Goal: Task Accomplishment & Management: Manage account settings

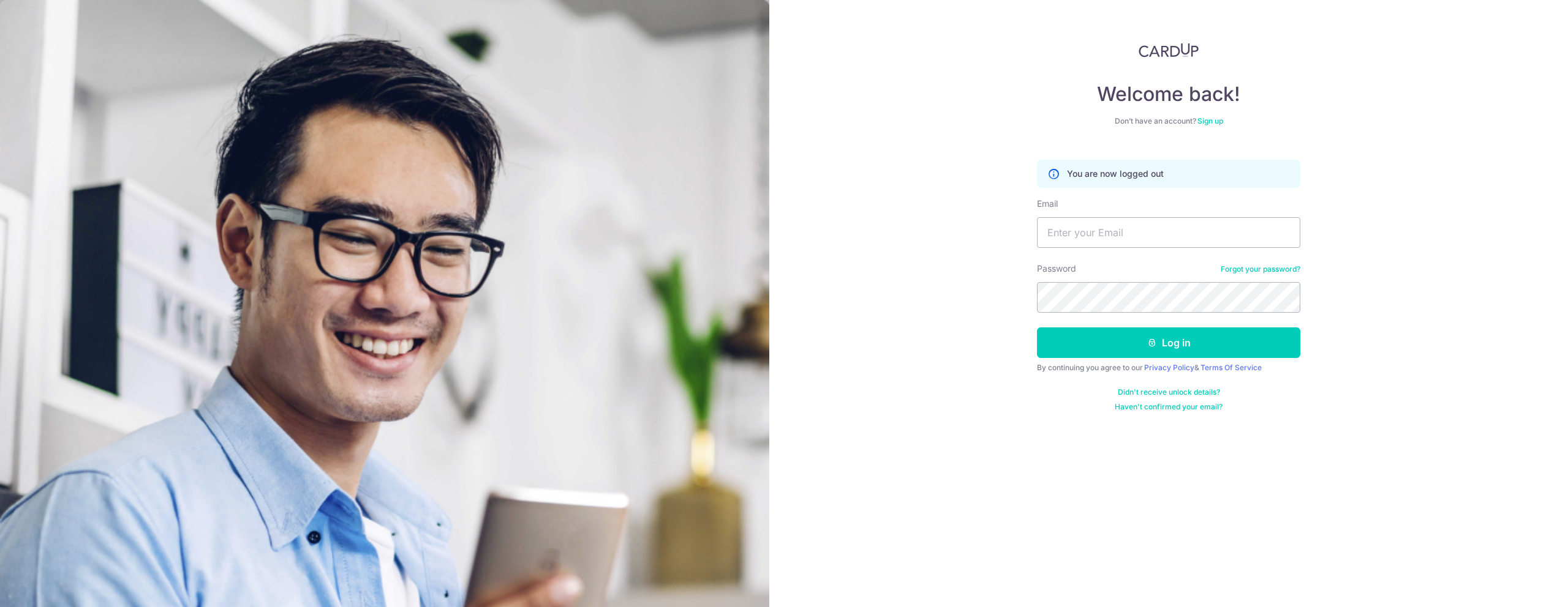
drag, startPoint x: 912, startPoint y: 266, endPoint x: 1096, endPoint y: 270, distance: 184.0
click at [912, 266] on div "Welcome back! Don’t have an account? Sign up You are now logged out Email Passw…" at bounding box center [1168, 304] width 799 height 607
click at [1174, 236] on input "Email" at bounding box center [1168, 232] width 263 height 31
type input "[PERSON_NAME][EMAIL_ADDRESS][DOMAIN_NAME]"
click at [1170, 343] on button "Log in" at bounding box center [1168, 343] width 263 height 31
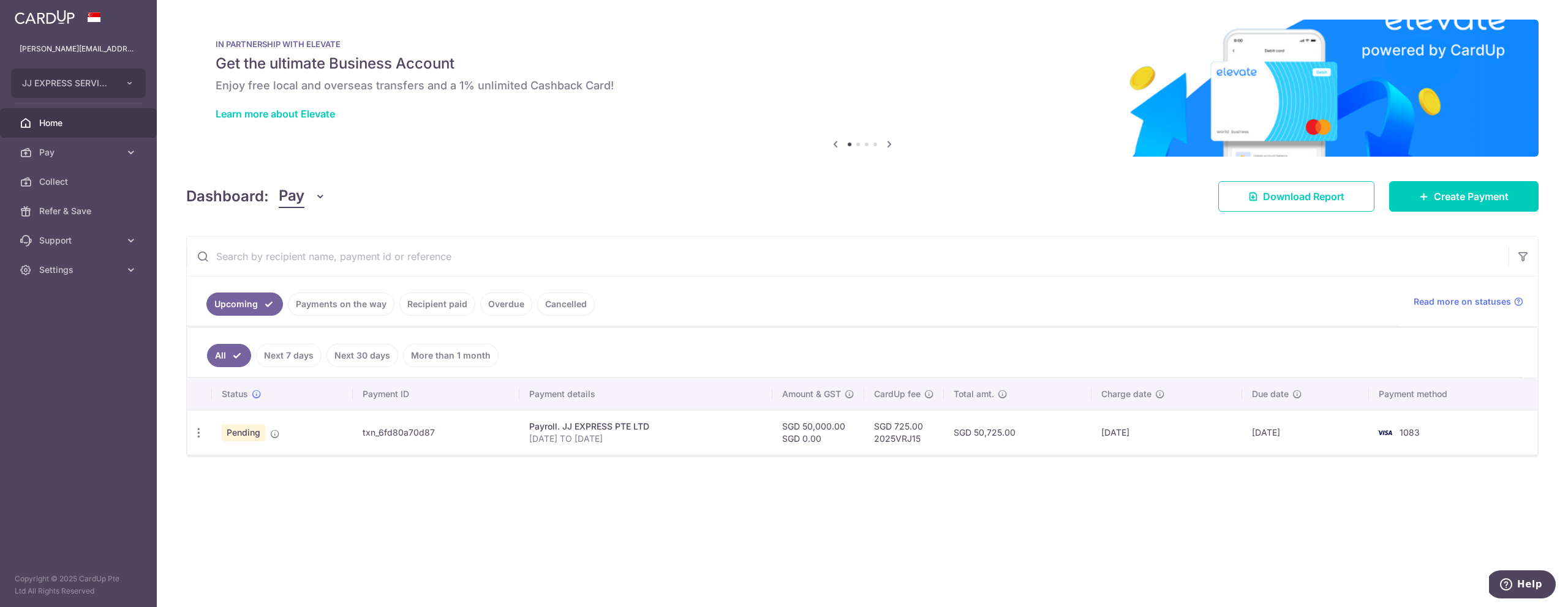
click at [447, 306] on link "Recipient paid" at bounding box center [437, 304] width 76 height 23
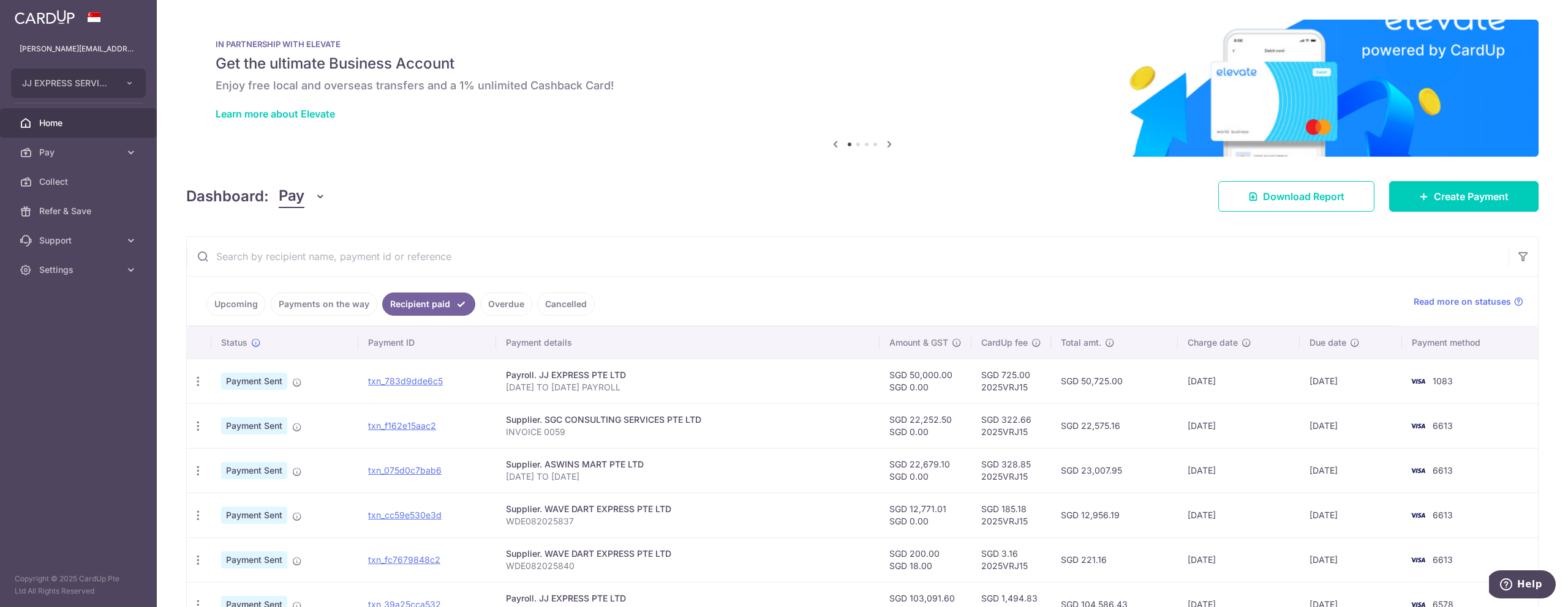
click at [263, 257] on input "text" at bounding box center [848, 257] width 1322 height 39
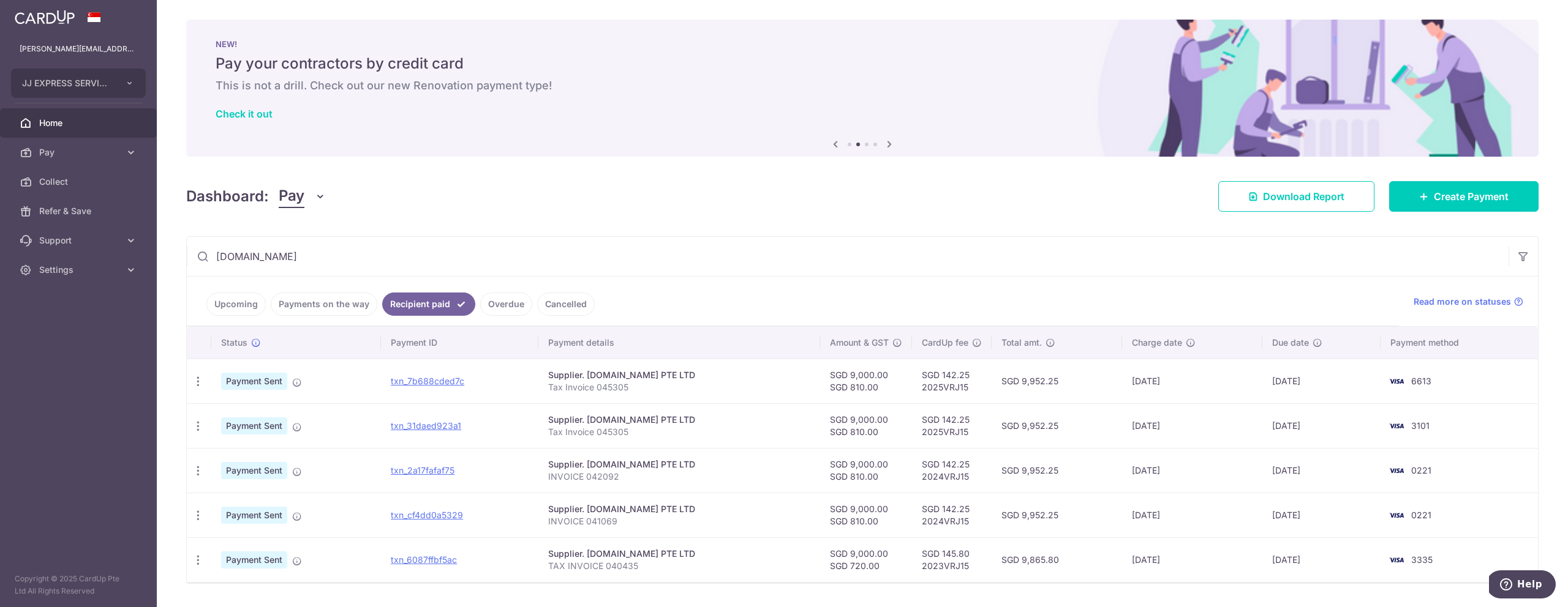
type input "G.TECH"
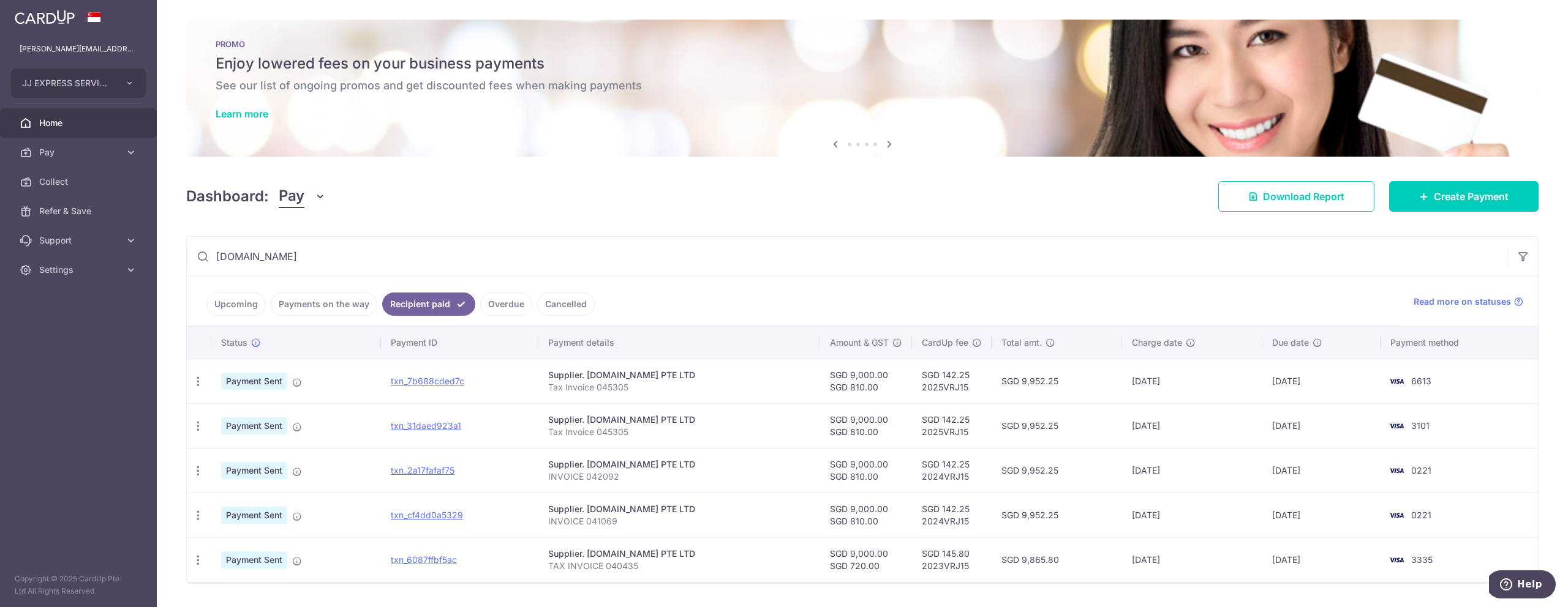
scroll to position [35, 0]
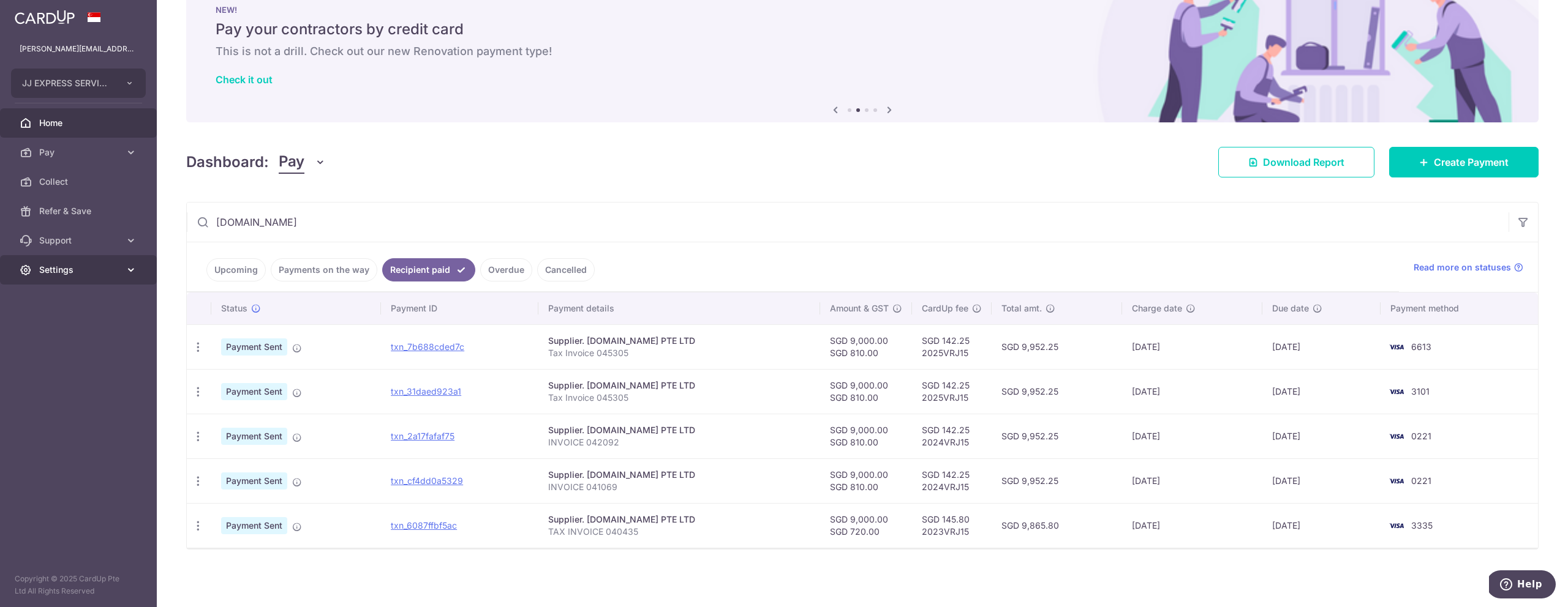
click at [69, 270] on span "Settings" at bounding box center [80, 270] width 81 height 12
click at [51, 327] on span "Logout" at bounding box center [80, 328] width 81 height 12
